Goal: Task Accomplishment & Management: Complete application form

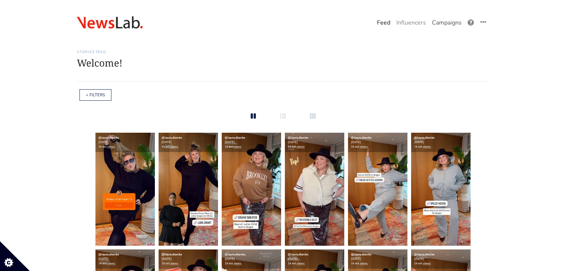
click at [447, 24] on link "Campaigns" at bounding box center [447, 22] width 36 height 15
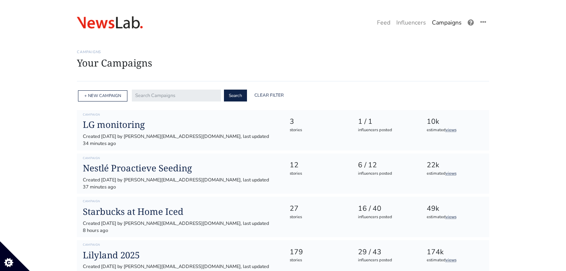
click at [97, 91] on div "+ NEW CAMPAIGN" at bounding box center [102, 96] width 49 height 12
click at [100, 95] on link "+ NEW CAMPAIGN" at bounding box center [102, 96] width 37 height 6
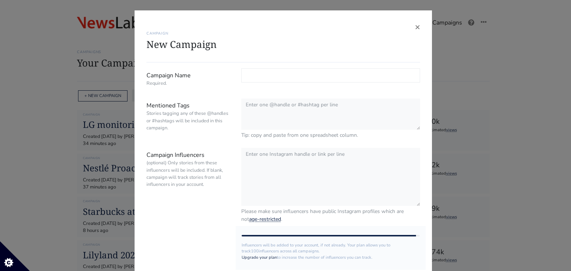
click at [251, 75] on input "Campaign Name Required." at bounding box center [330, 75] width 179 height 14
type input "[PERSON_NAME]"
click at [270, 97] on form "Campaign Name Required. MAGGI persreis Mentioned Tags Stories tagging any of th…" at bounding box center [282, 199] width 273 height 262
click at [270, 99] on textarea "Mentioned Tags Stories tagging any of these @handles or #hashtags will be inclu…" at bounding box center [330, 114] width 179 height 32
type textarea "@maggi_nederland @newslabpr"
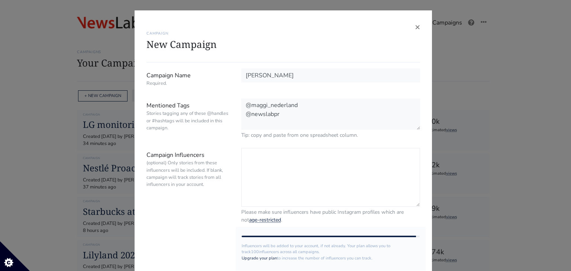
click at [279, 168] on textarea "Campaign Influencers (optional) Only stories from these influencers will be inc…" at bounding box center [330, 177] width 179 height 59
type textarea "@jessyknijn @lisaoudijn @lekkerseb"
click at [286, 177] on textarea "@jessyknijn @lisaoudijn @lekkerseb" at bounding box center [330, 177] width 179 height 59
click at [286, 180] on textarea "@jessyknijn @lisaoudijn @lekkerseb" at bounding box center [330, 177] width 179 height 59
drag, startPoint x: 282, startPoint y: 111, endPoint x: 204, endPoint y: 90, distance: 81.2
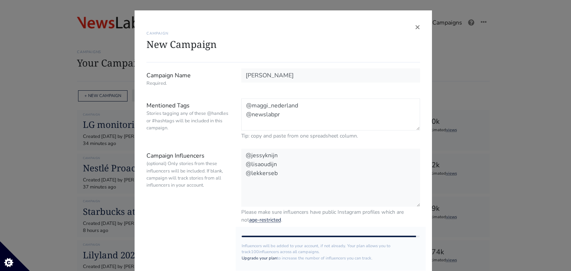
click at [204, 90] on form "Campaign Name Required. MAGGI persreis Mentioned Tags Stories tagging any of th…" at bounding box center [282, 199] width 273 height 262
drag, startPoint x: 284, startPoint y: 173, endPoint x: 216, endPoint y: 139, distance: 76.1
click at [216, 139] on form "Campaign Name Required. MAGGI persreis Mentioned Tags Stories tagging any of th…" at bounding box center [282, 199] width 273 height 262
click at [288, 188] on textarea "@jessyknijn @lisaoudijn @lekkerseb" at bounding box center [330, 177] width 179 height 59
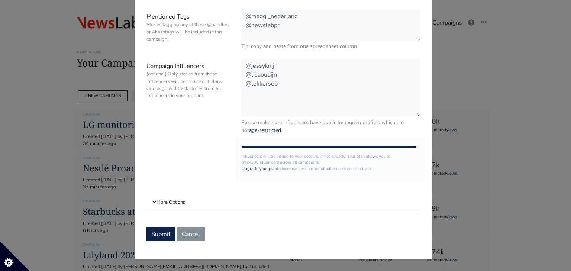
click at [184, 202] on link "More Options" at bounding box center [282, 202] width 273 height 13
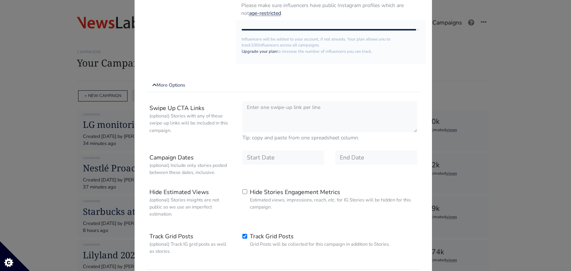
scroll to position [266, 0]
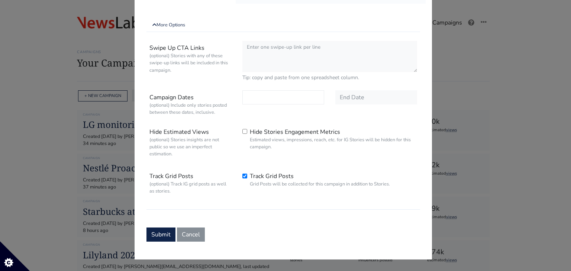
click at [255, 96] on input "text" at bounding box center [283, 97] width 82 height 14
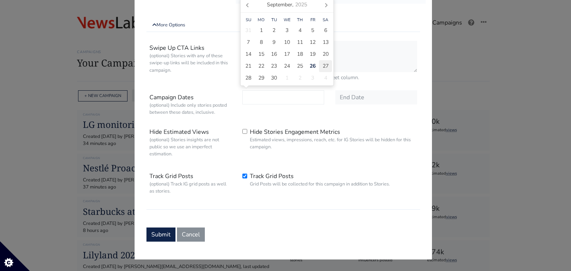
click at [324, 65] on span "27" at bounding box center [325, 66] width 6 height 8
type input "2025-09-27"
click at [339, 97] on input "text" at bounding box center [376, 97] width 82 height 14
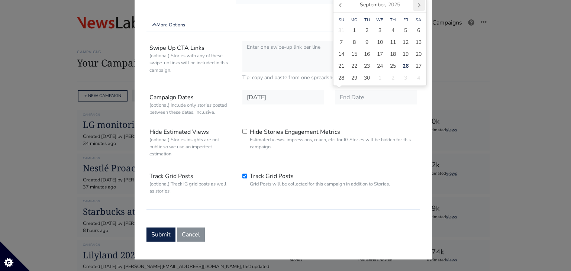
click at [415, 7] on icon at bounding box center [419, 5] width 12 height 12
click at [403, 74] on span "31" at bounding box center [405, 78] width 6 height 8
type input "2025-10-31"
click at [334, 205] on div "Swipe Up CTA Links (optional) Stories with any of these swipe-up links will be …" at bounding box center [282, 124] width 273 height 172
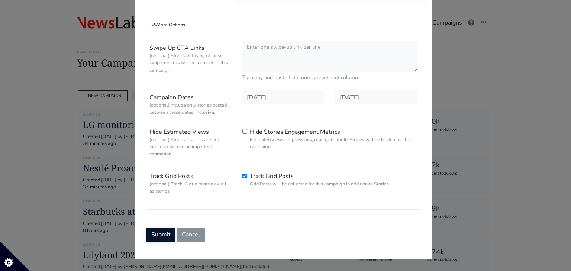
click at [162, 234] on button "Submit" at bounding box center [160, 234] width 29 height 14
